Goal: Navigation & Orientation: Find specific page/section

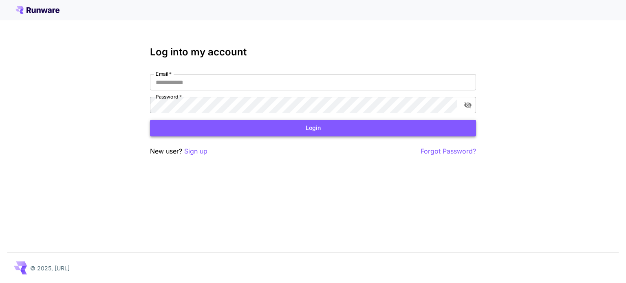
type input "**********"
click at [316, 132] on button "Login" at bounding box center [313, 128] width 326 height 17
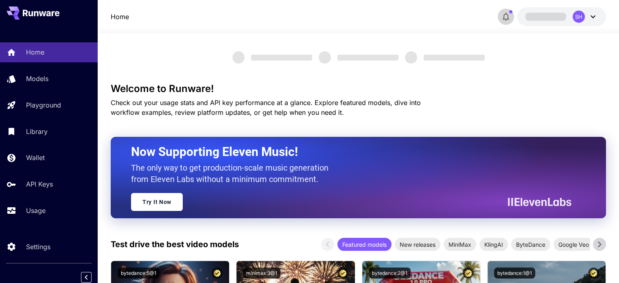
click at [505, 16] on icon "button" at bounding box center [506, 17] width 10 height 10
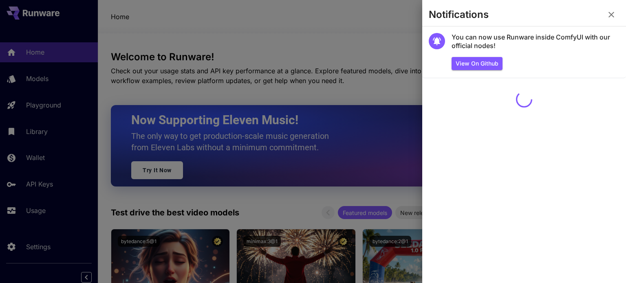
click at [608, 17] on icon "button" at bounding box center [611, 15] width 6 height 6
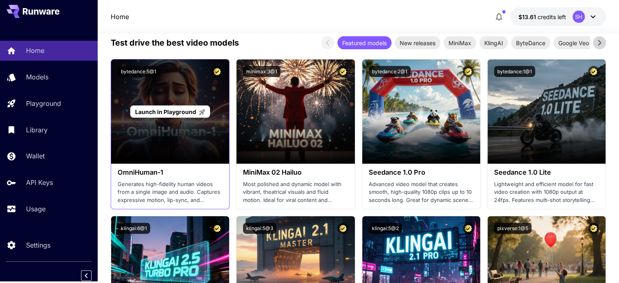
scroll to position [285, 0]
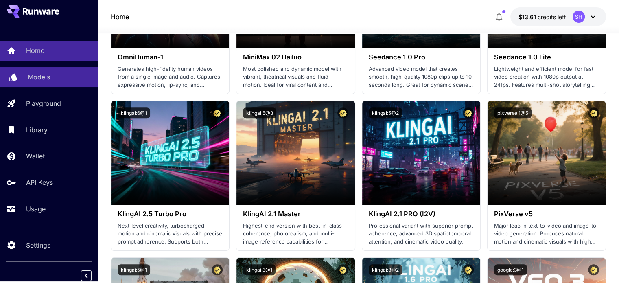
click at [39, 76] on p "Models" at bounding box center [39, 77] width 22 height 10
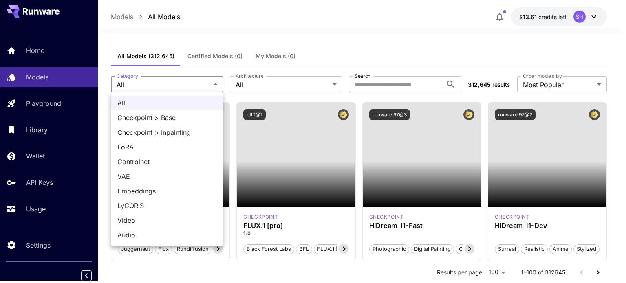
click at [265, 86] on div at bounding box center [313, 141] width 626 height 283
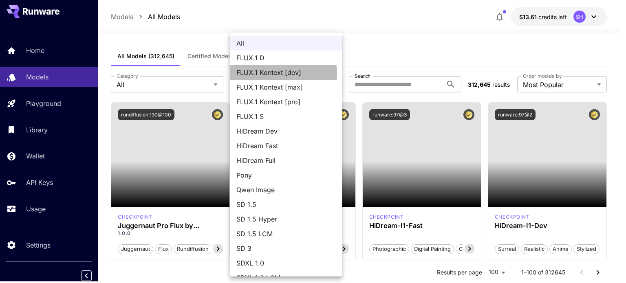
click at [275, 74] on span "FLUX.1 Kontext [dev]" at bounding box center [285, 73] width 99 height 10
type input "**********"
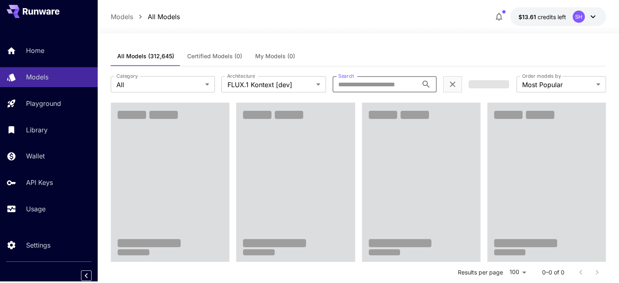
click at [381, 86] on input "Search" at bounding box center [376, 84] width 86 height 16
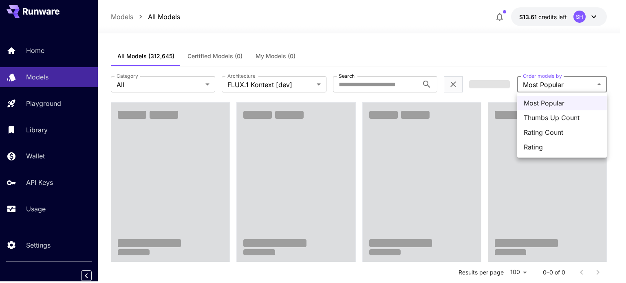
click at [539, 99] on span "Most Popular" at bounding box center [561, 103] width 77 height 10
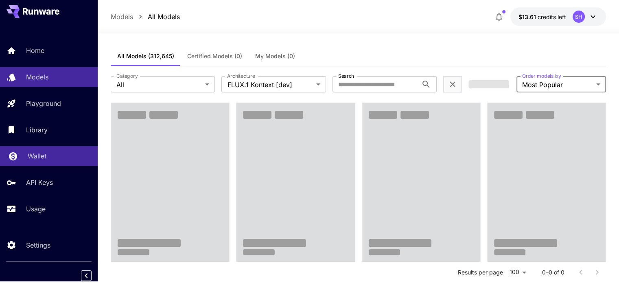
click at [38, 161] on link "Wallet" at bounding box center [49, 156] width 98 height 20
